Goal: Contribute content: Contribute content

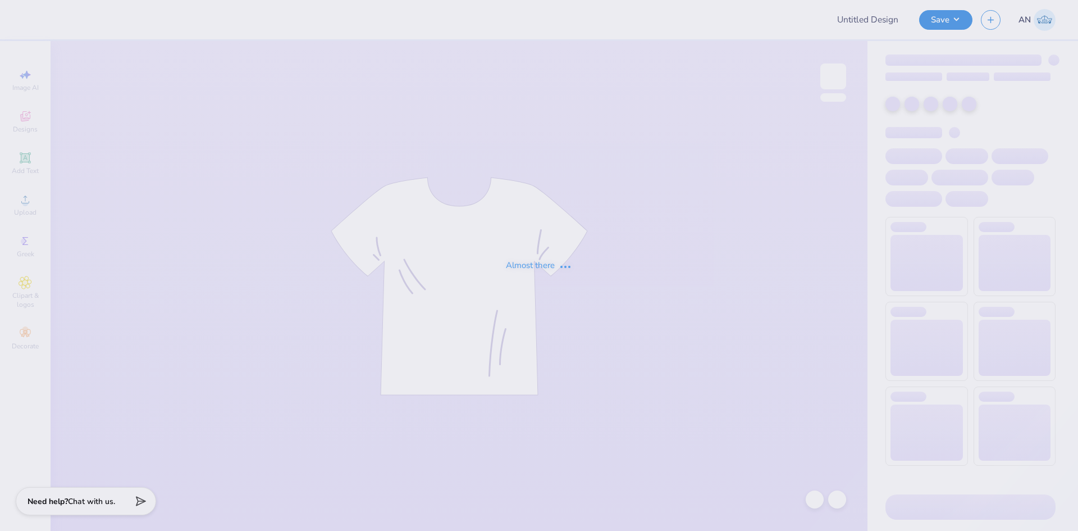
type input "[PERSON_NAME]'s Fall Merch!"
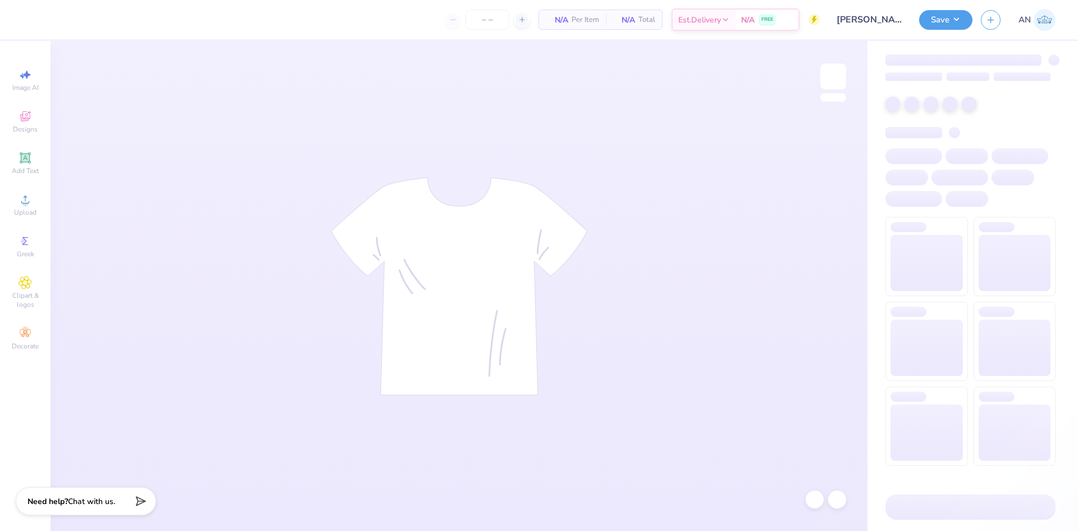
type input "24"
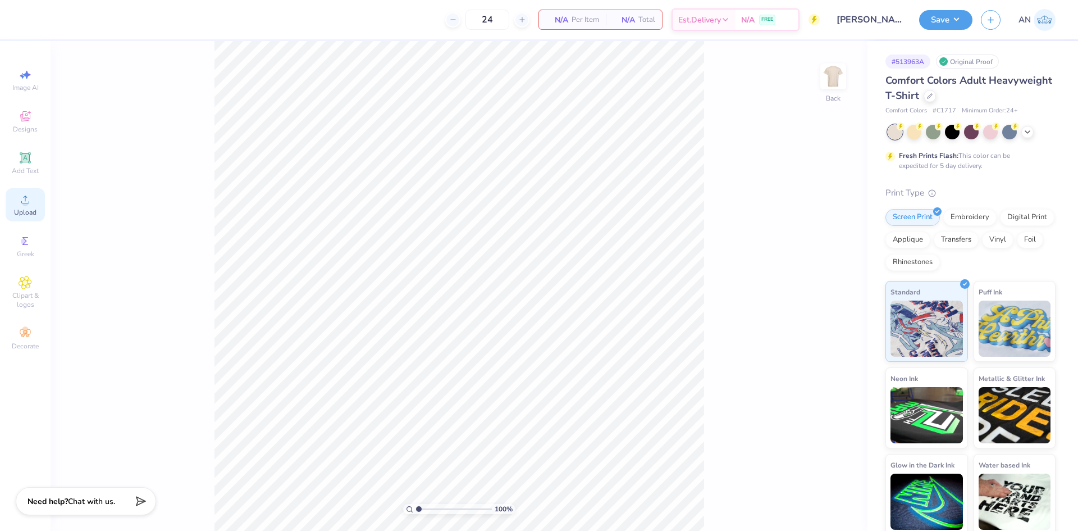
click at [21, 203] on icon at bounding box center [25, 199] width 13 height 13
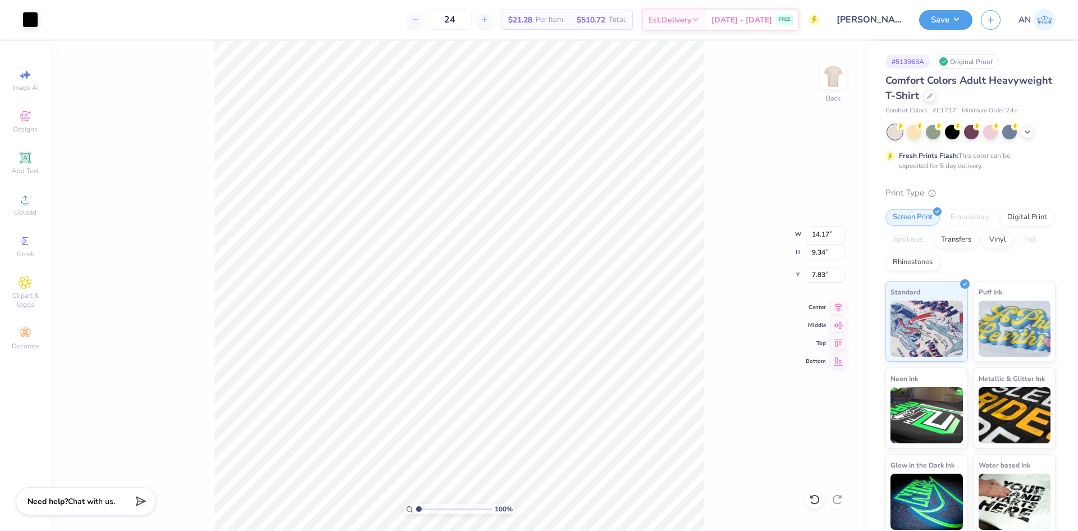
type input "5.18"
type input "3.41"
type input "3.85"
click at [29, 20] on div at bounding box center [30, 19] width 16 height 16
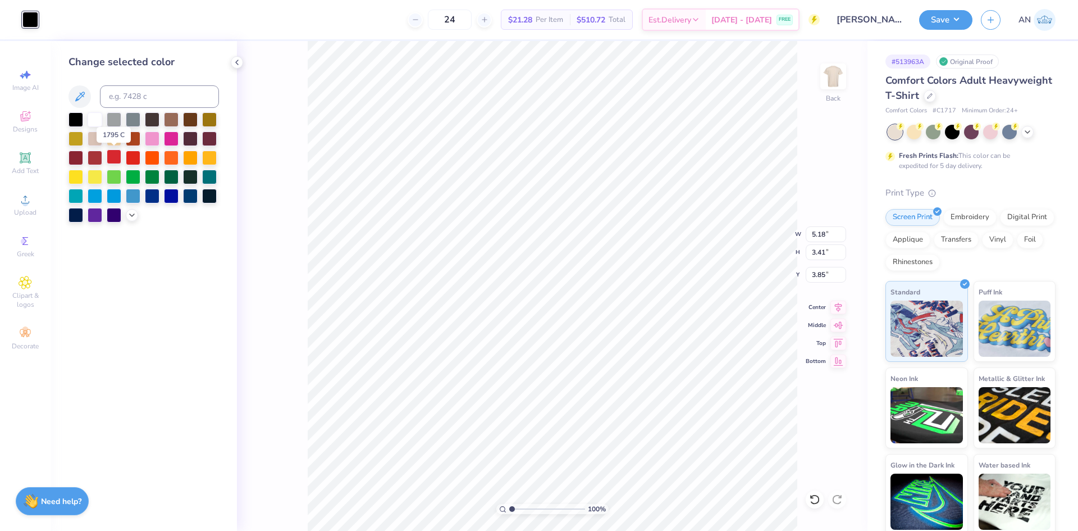
click at [116, 156] on div at bounding box center [114, 156] width 15 height 15
click at [260, 210] on div "100 % Back W 5.18 5.18 " H 3.41 3.41 " Y 3.85 3.85 " Center Middle Top Bottom" at bounding box center [552, 286] width 630 height 490
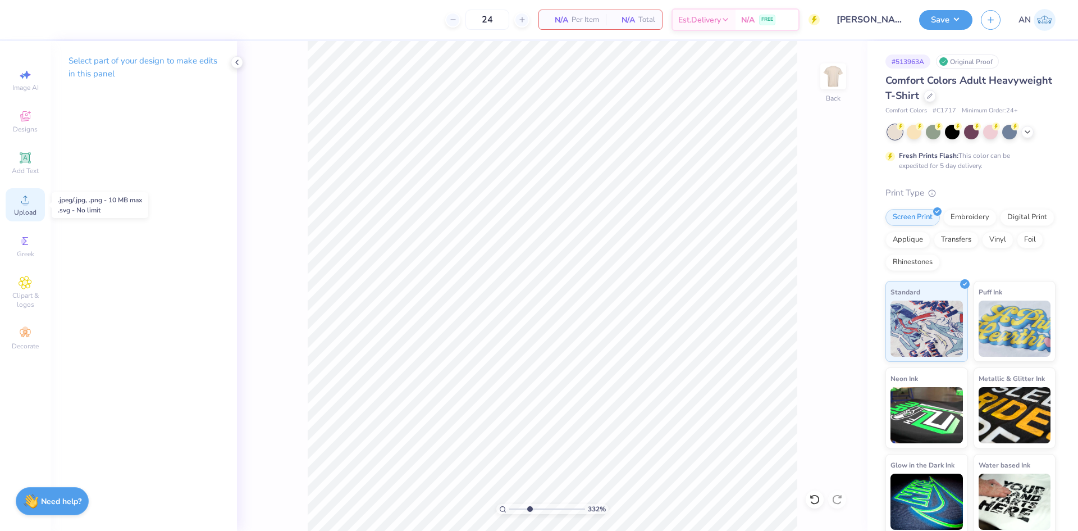
click at [34, 205] on div "Upload" at bounding box center [25, 204] width 39 height 33
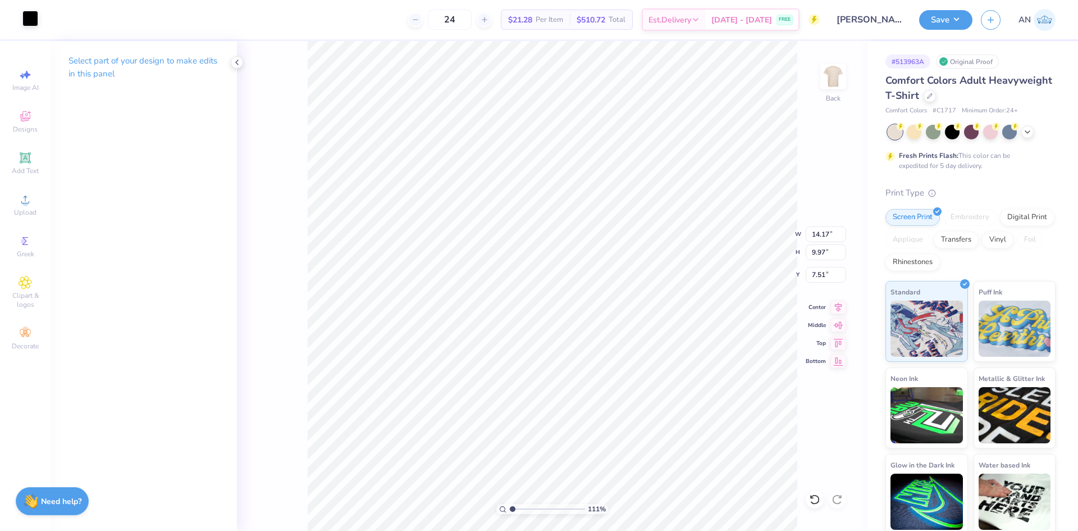
click at [30, 21] on div at bounding box center [30, 19] width 16 height 16
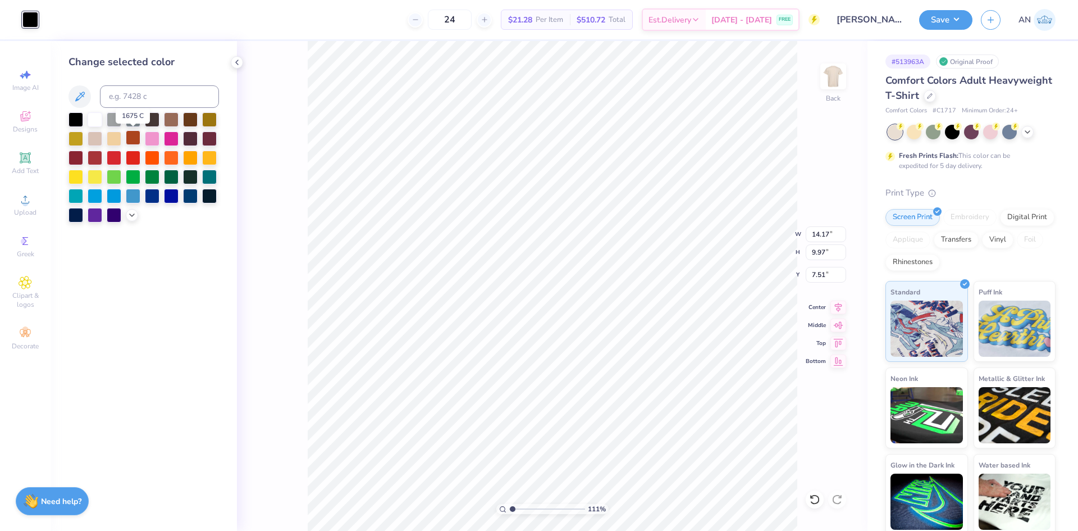
click at [135, 140] on div at bounding box center [133, 137] width 15 height 15
click at [129, 154] on div at bounding box center [133, 156] width 15 height 15
click at [127, 138] on div at bounding box center [133, 137] width 15 height 15
type input "1.10522621487156"
type input "5.31"
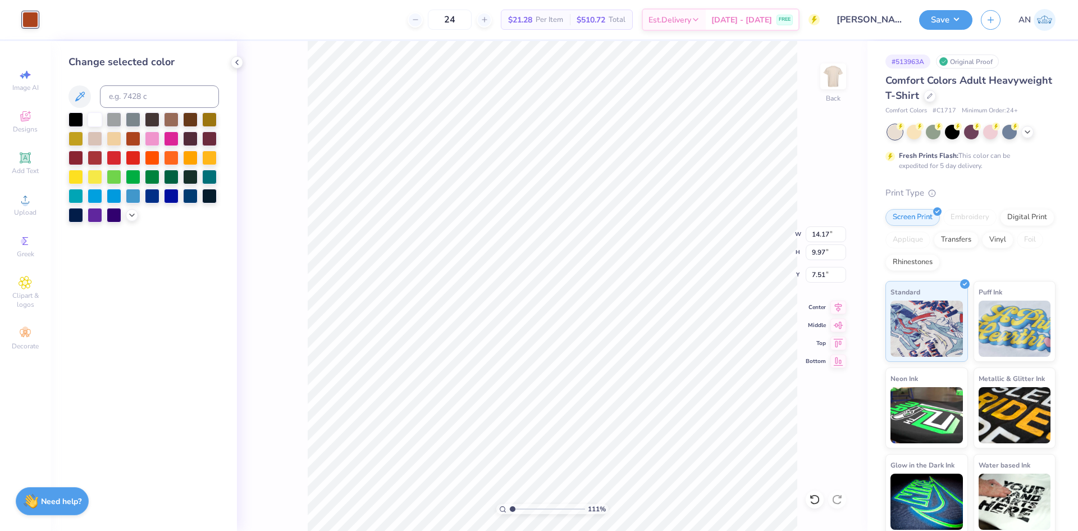
type input "3.73"
type input "13.75"
type input "1.10522621487156"
type input "3.00"
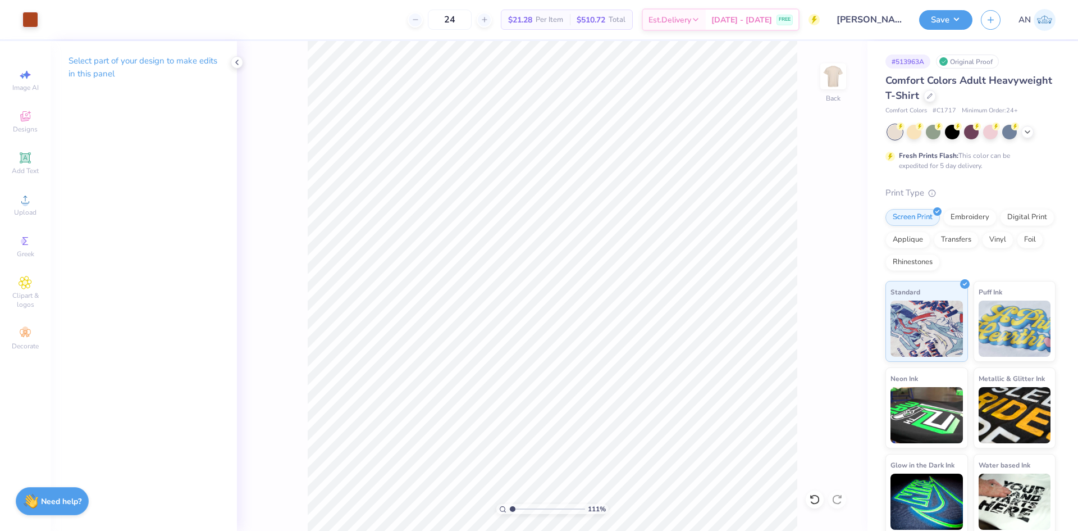
type input "1"
click at [951, 25] on button "Save" at bounding box center [945, 18] width 53 height 20
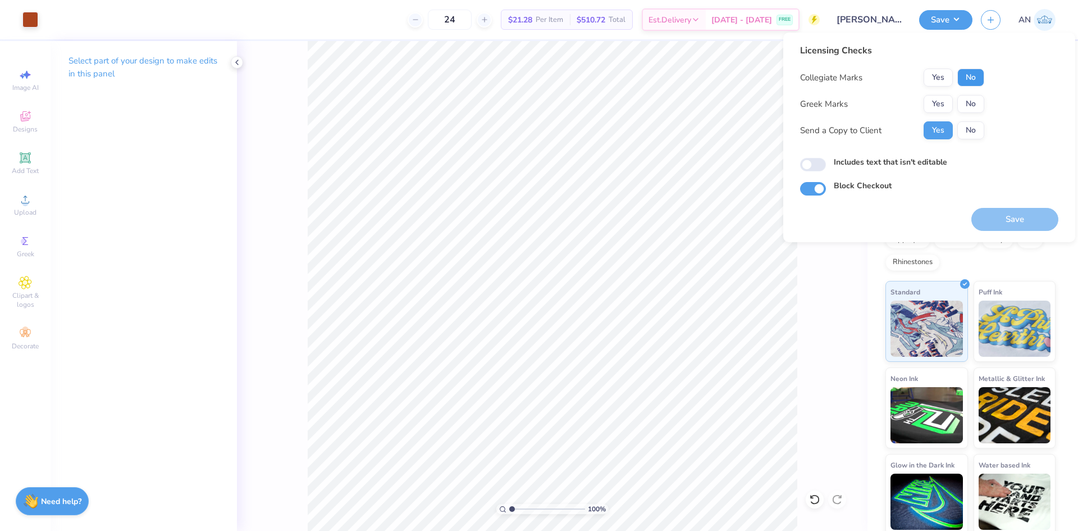
click at [976, 78] on button "No" at bounding box center [970, 77] width 27 height 18
click at [979, 100] on button "No" at bounding box center [970, 104] width 27 height 18
click at [1010, 221] on button "Save" at bounding box center [1014, 219] width 87 height 23
